Goal: Information Seeking & Learning: Learn about a topic

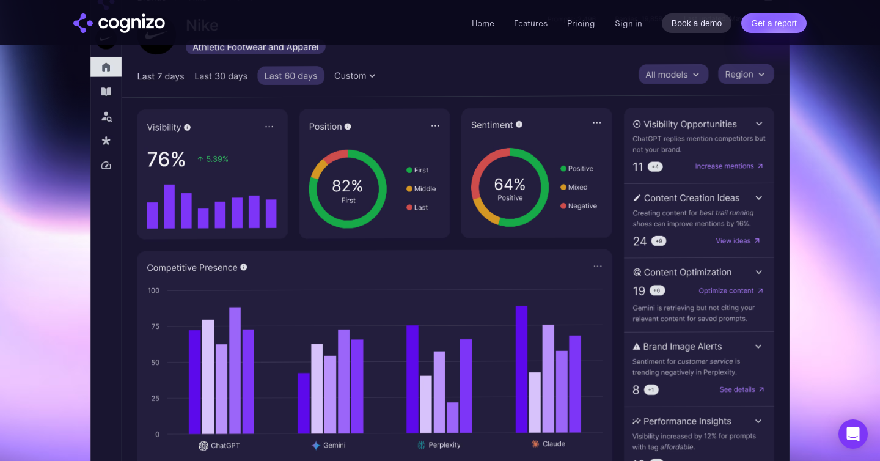
scroll to position [407, 0]
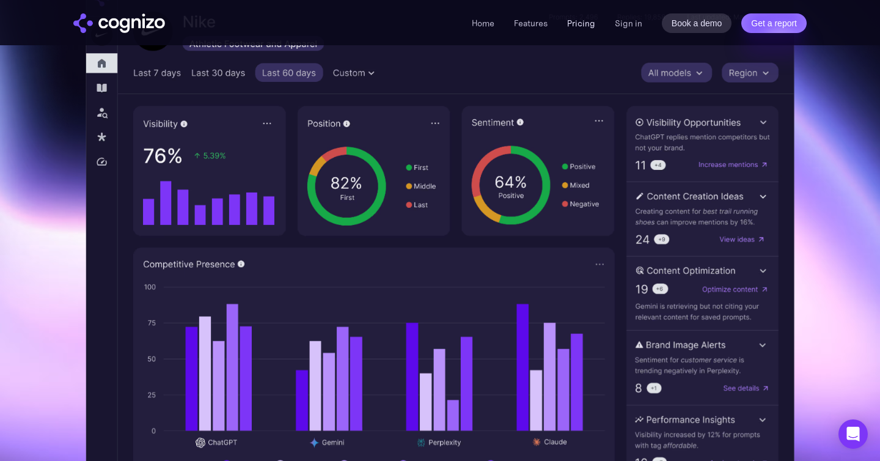
click at [578, 27] on link "Pricing" at bounding box center [581, 23] width 28 height 11
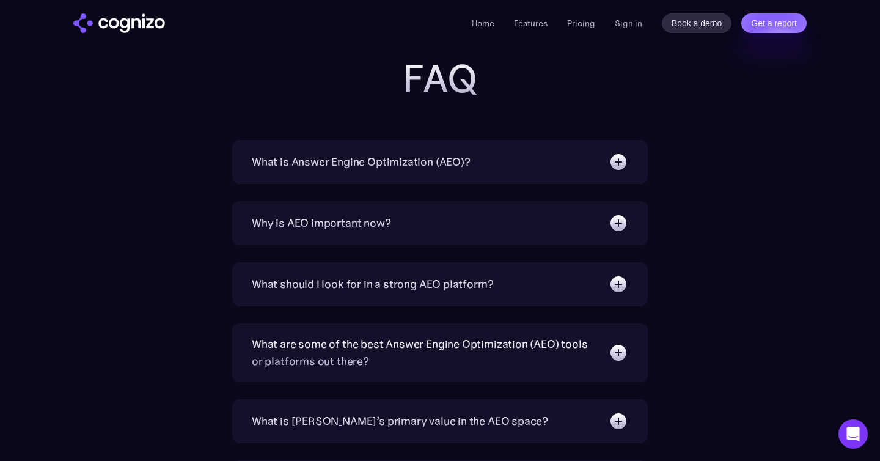
scroll to position [2636, 0]
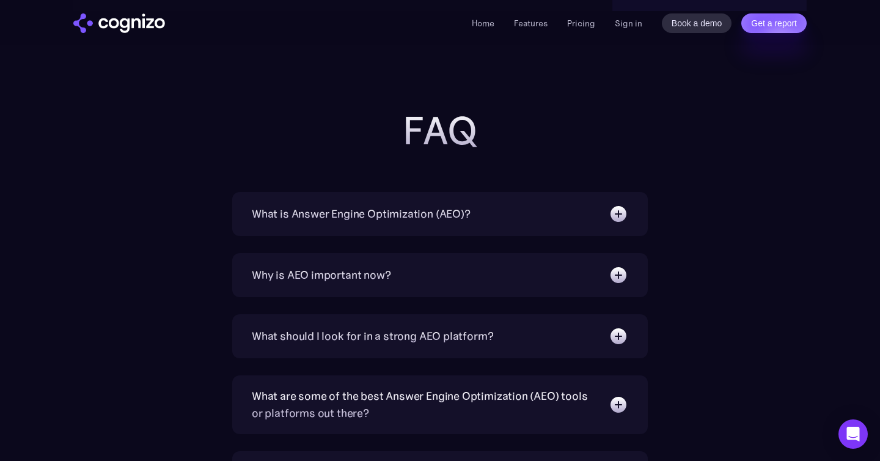
click at [349, 220] on div "What is Answer Engine Optimization (AEO)?" at bounding box center [361, 213] width 219 height 17
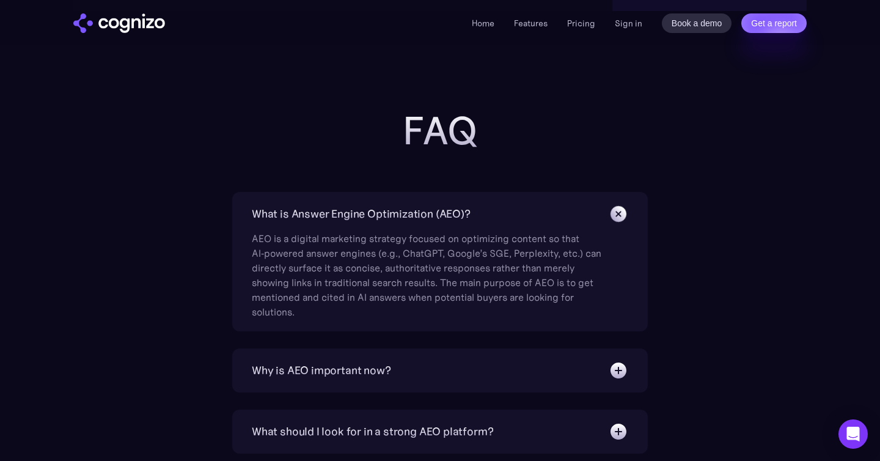
click at [412, 371] on div "Why is AEO important now?" at bounding box center [440, 371] width 377 height 20
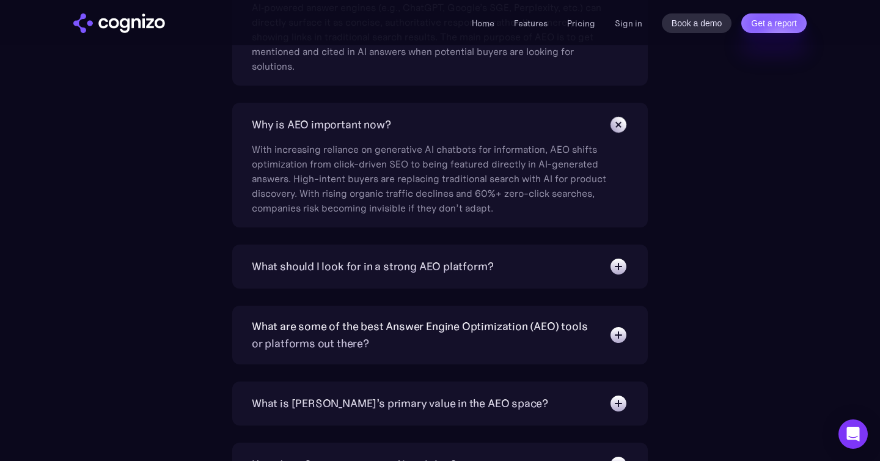
scroll to position [2893, 0]
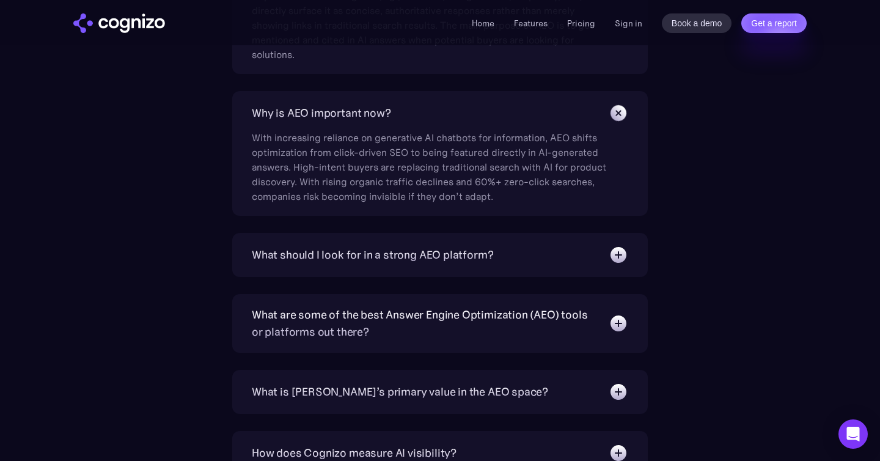
click at [448, 251] on div "What should I look for in a strong AEO platform?" at bounding box center [373, 254] width 242 height 17
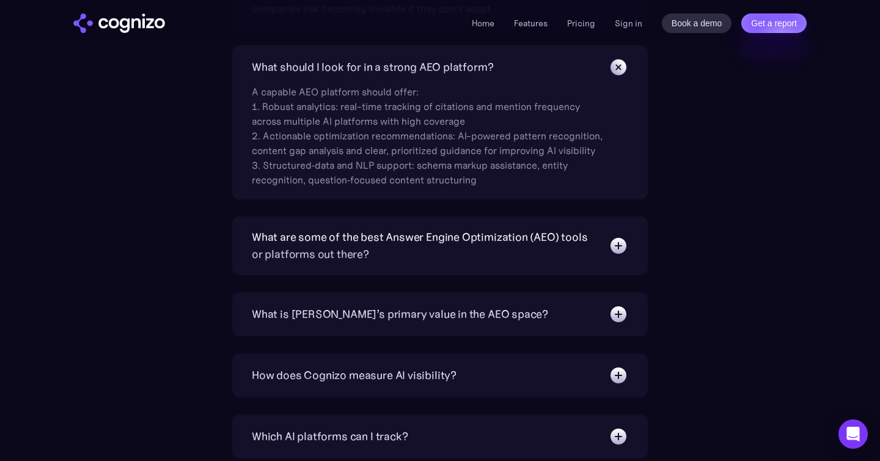
scroll to position [3088, 0]
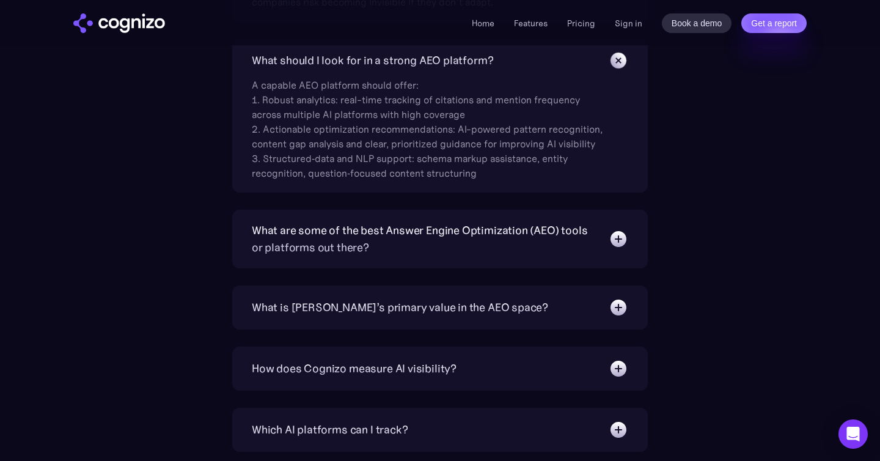
click at [432, 242] on div "What are some of the best Answer Engine Optimization (AEO) tools or platforms o…" at bounding box center [424, 239] width 345 height 34
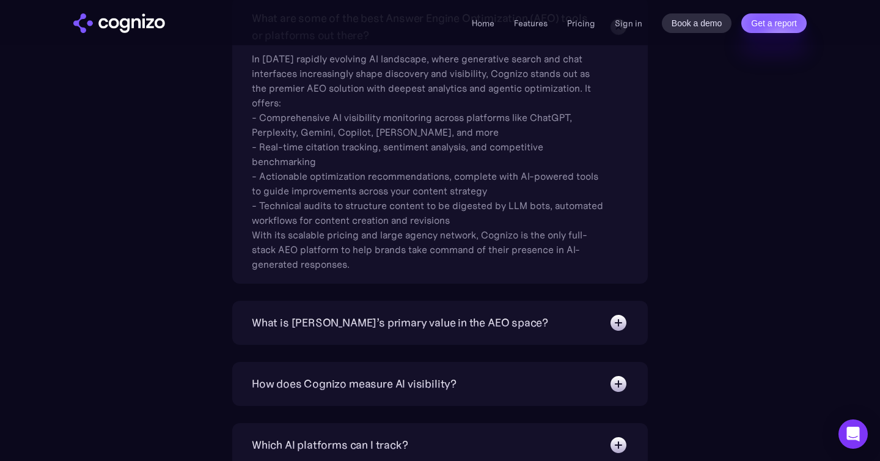
scroll to position [3381, 0]
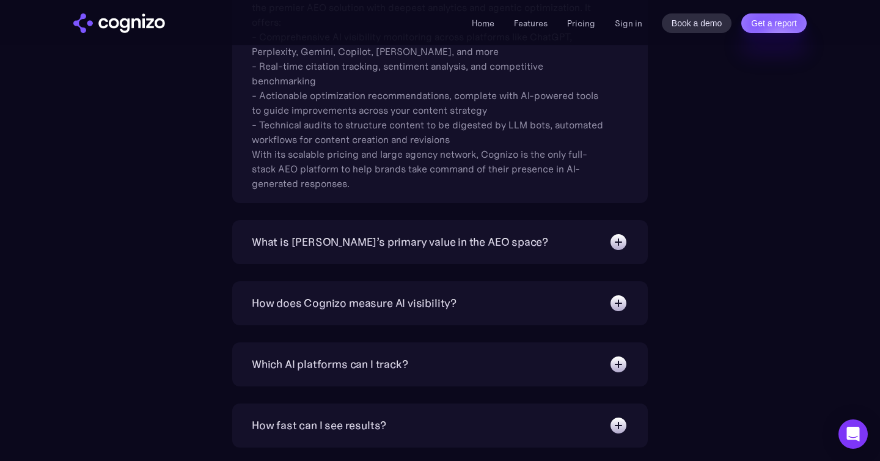
click at [446, 246] on div "What is Cognizo’s primary value in the AEO space?" at bounding box center [400, 242] width 297 height 17
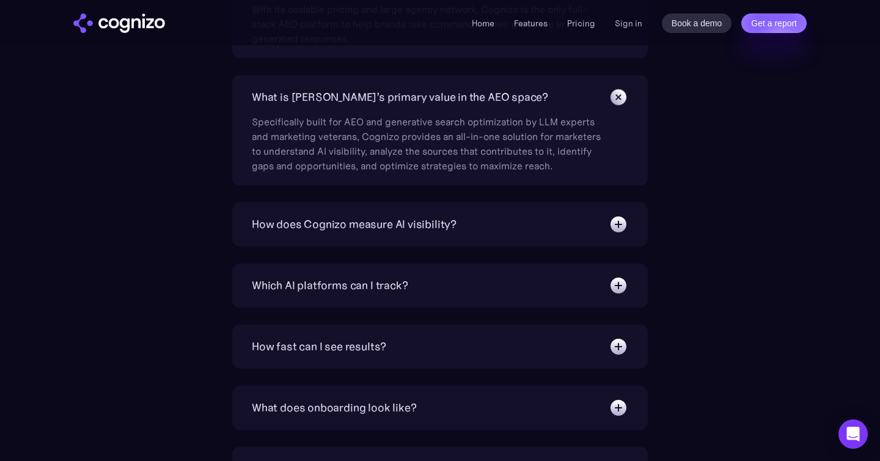
scroll to position [3524, 0]
click at [484, 224] on div "How does Cognizo measure AI visibility?" at bounding box center [440, 226] width 377 height 20
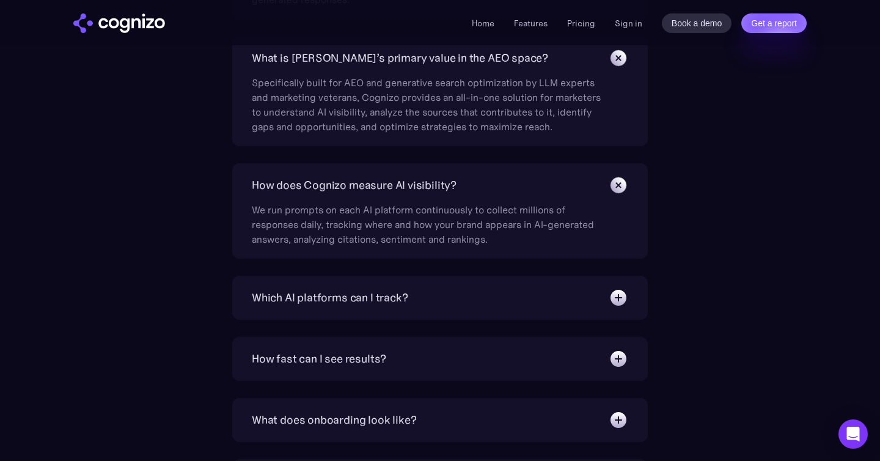
scroll to position [3577, 0]
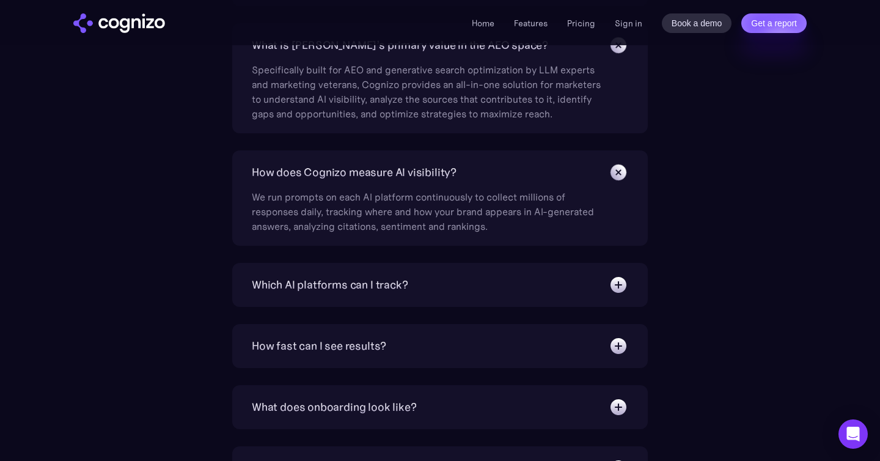
click at [444, 290] on div "Which AI platforms can I track?" at bounding box center [440, 285] width 377 height 20
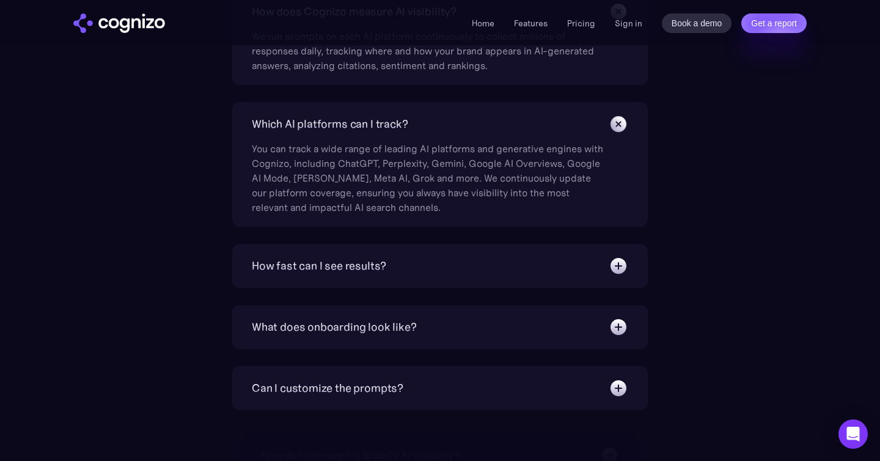
scroll to position [3780, 0]
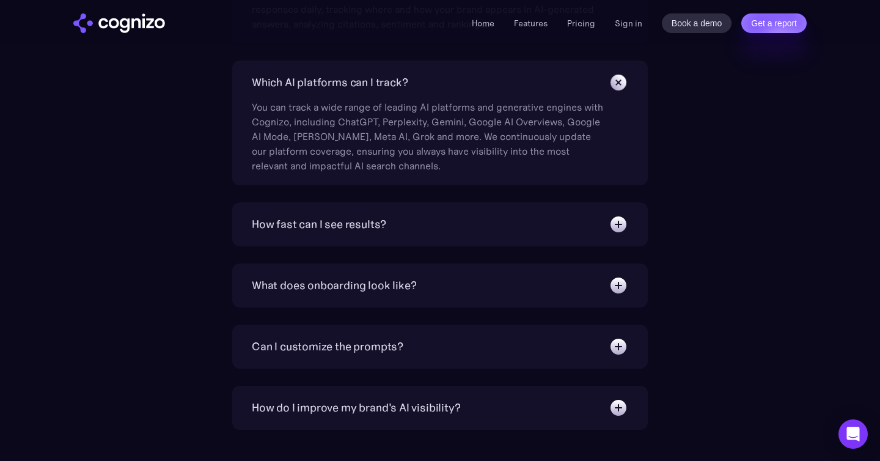
click at [451, 230] on div "How fast can I see results?" at bounding box center [440, 225] width 377 height 20
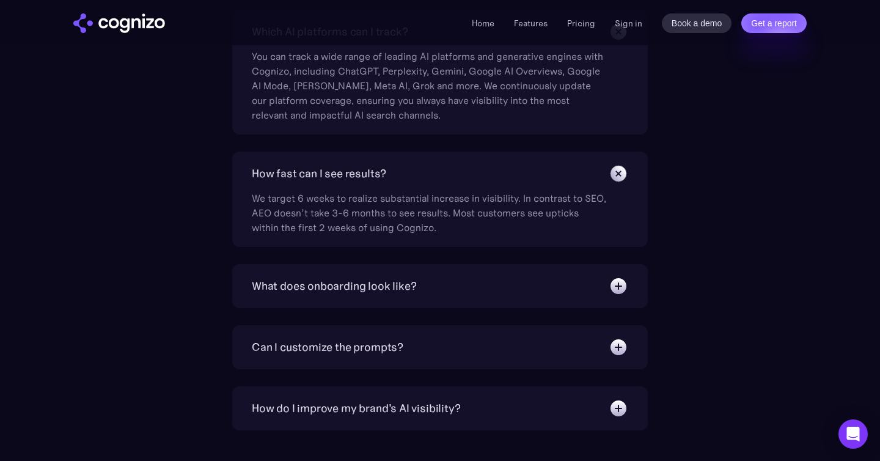
scroll to position [3945, 0]
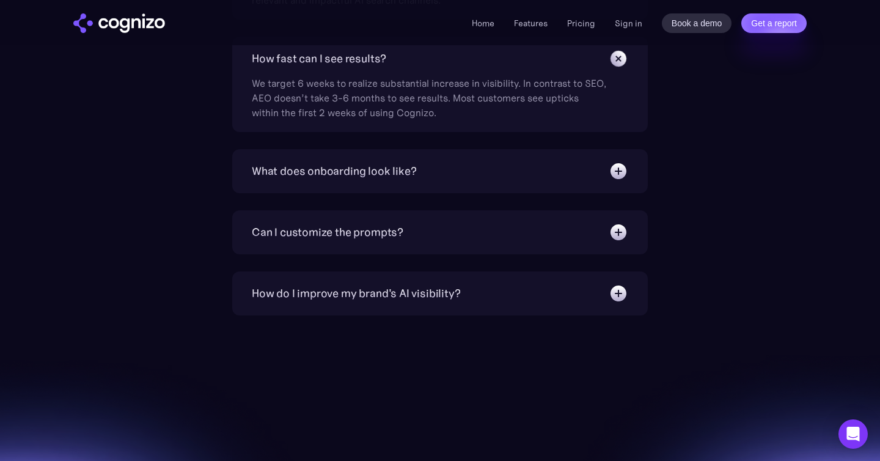
click at [447, 172] on div "What does onboarding look like?" at bounding box center [440, 171] width 377 height 20
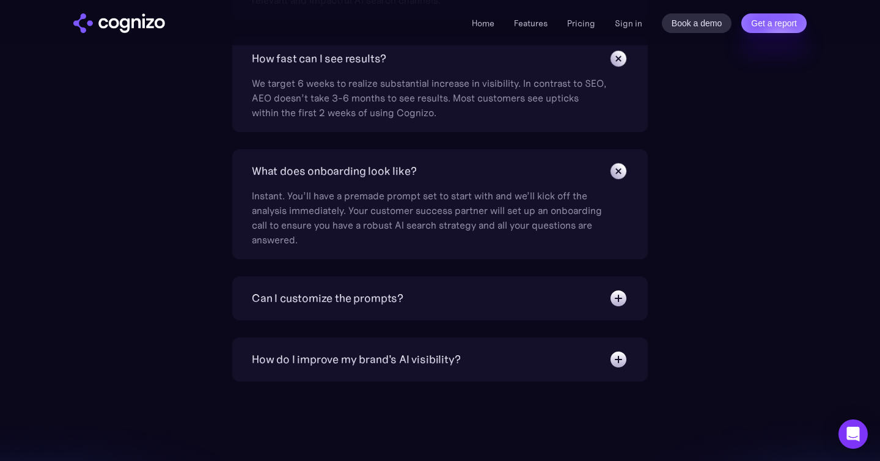
click at [422, 286] on div "Can I customize the prompts? Absolutely. Our prompt generation engine will give…" at bounding box center [440, 298] width 416 height 44
click at [430, 375] on div "How do I improve my brand's AI visibility? Cognizo Optimize is built to turn AI…" at bounding box center [440, 360] width 416 height 44
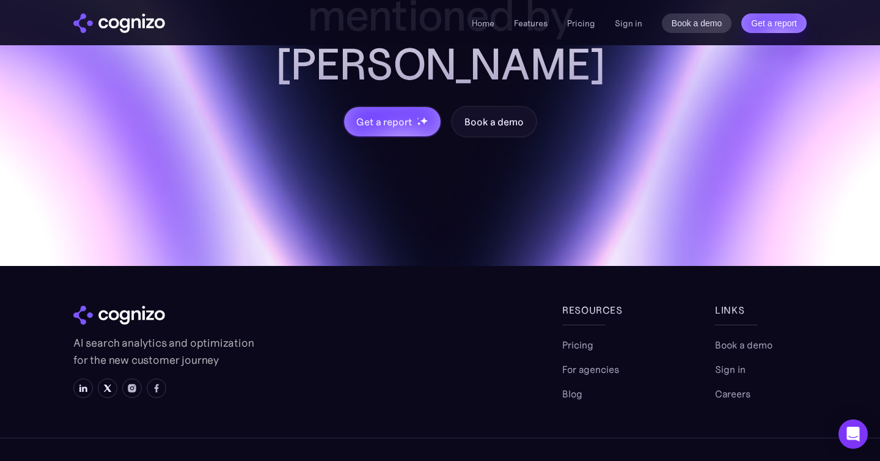
scroll to position [4559, 0]
click at [605, 362] on link "For agencies" at bounding box center [591, 369] width 57 height 15
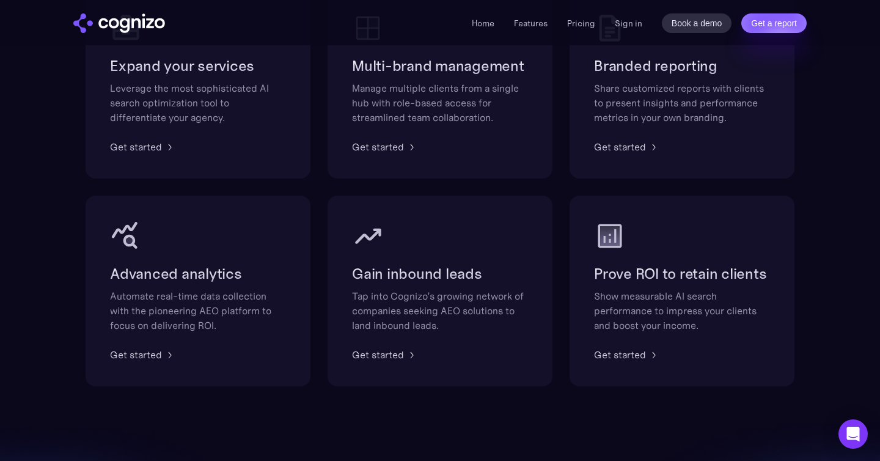
scroll to position [894, 0]
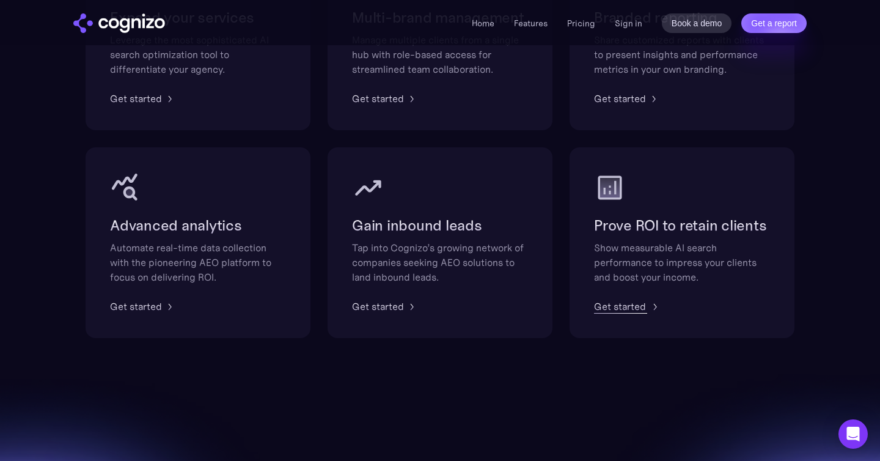
click at [628, 312] on div "Get started" at bounding box center [620, 306] width 52 height 15
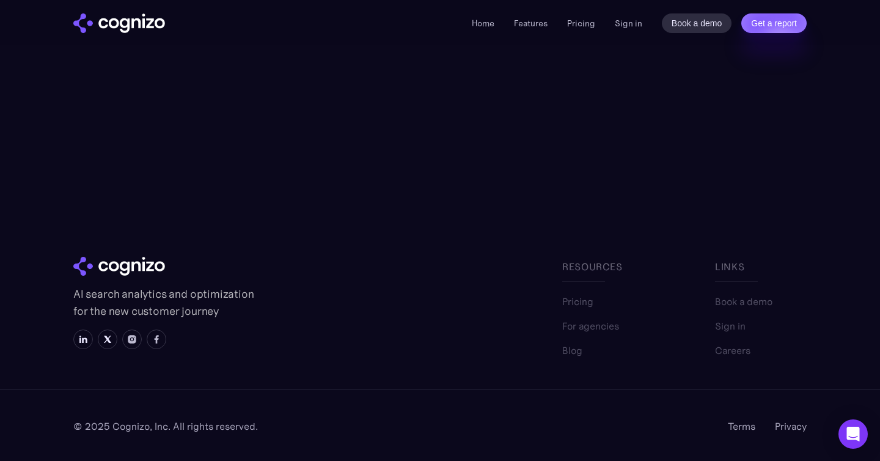
scroll to position [405, 0]
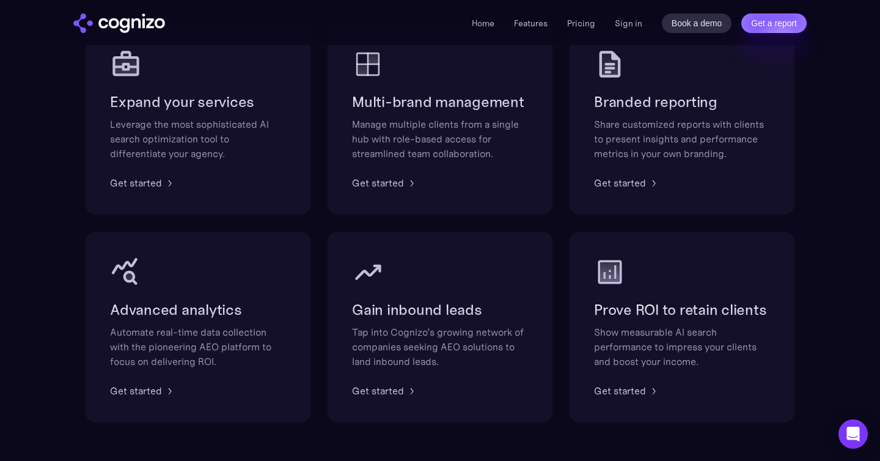
scroll to position [808, 0]
click at [641, 189] on div "Get started" at bounding box center [620, 184] width 52 height 15
